Goal: Information Seeking & Learning: Learn about a topic

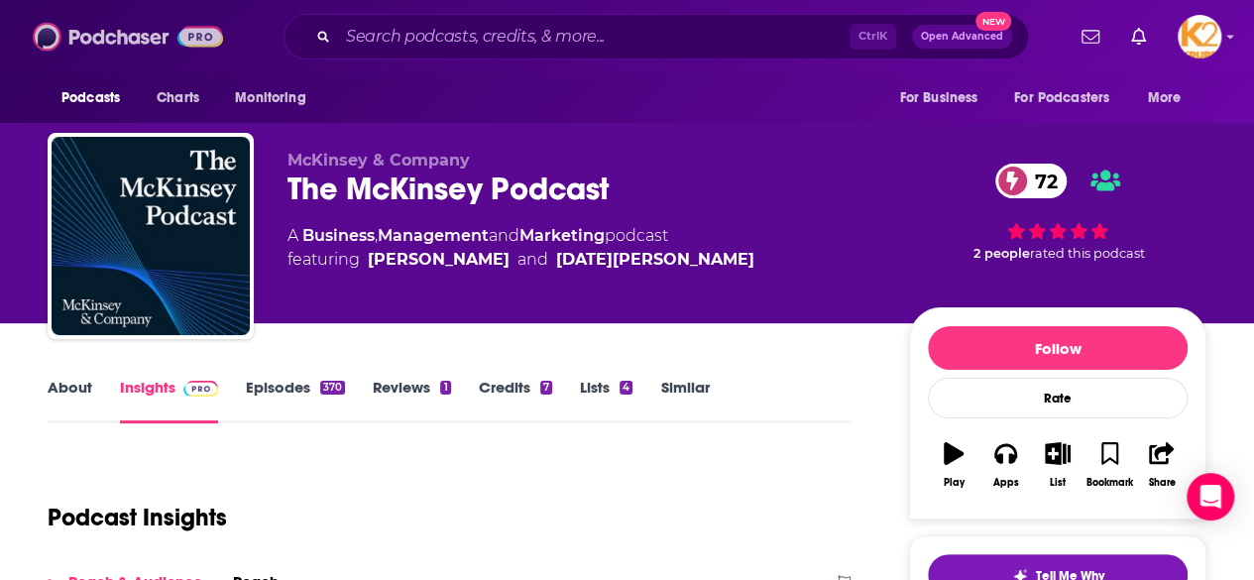
click at [96, 39] on img at bounding box center [128, 37] width 190 height 38
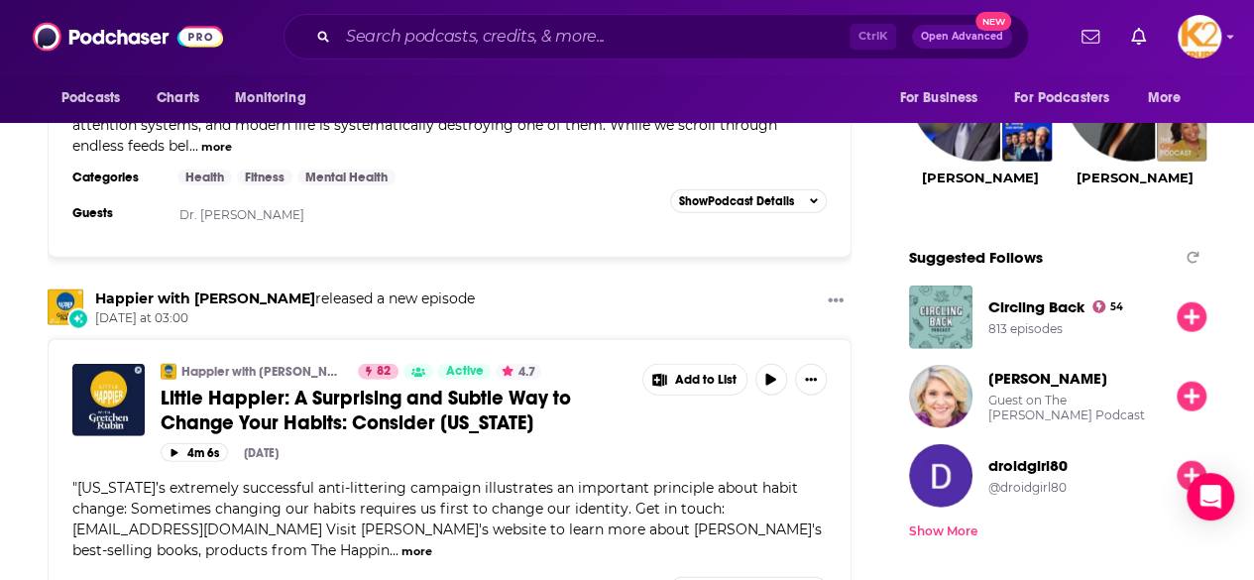
scroll to position [2284, 0]
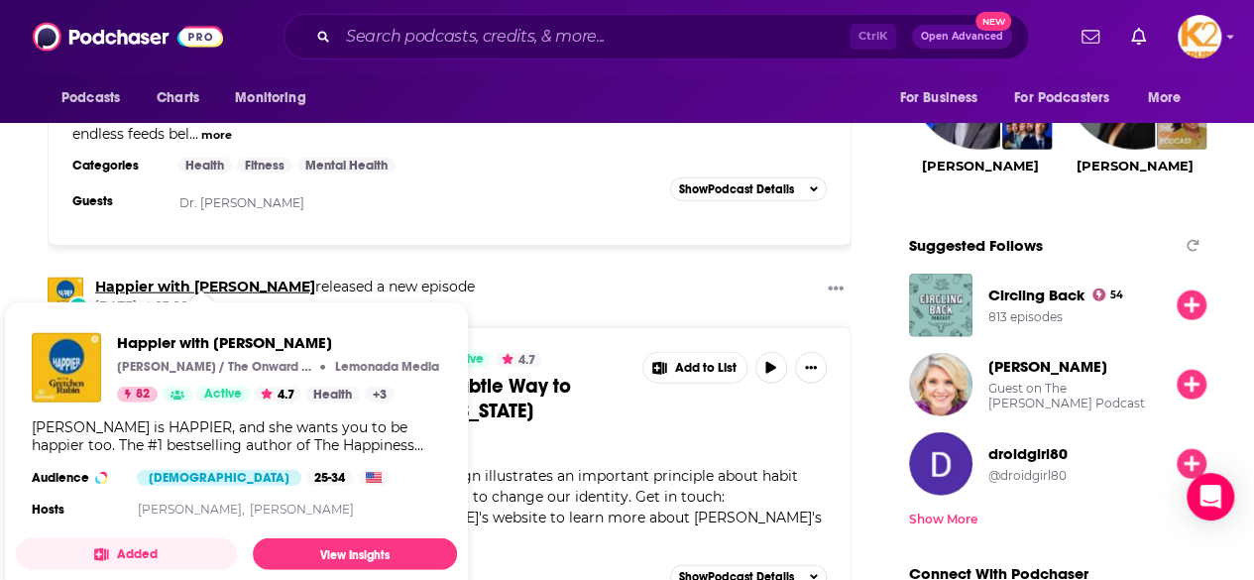
click at [143, 278] on link "Happier with [PERSON_NAME]" at bounding box center [205, 287] width 220 height 18
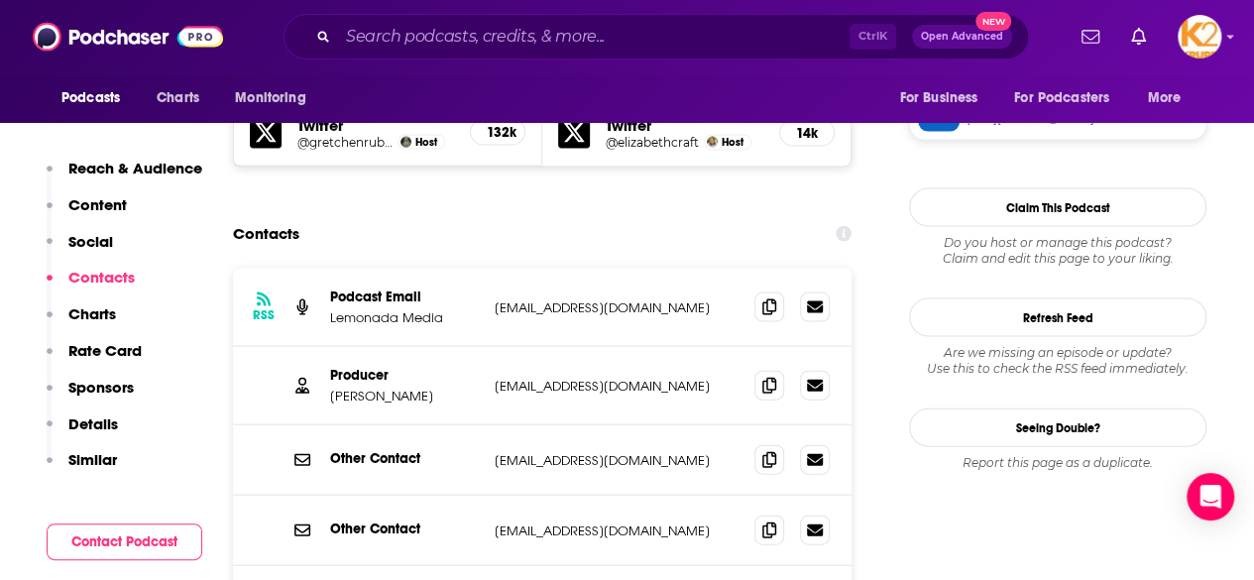
scroll to position [2009, 0]
